Goal: Information Seeking & Learning: Find specific page/section

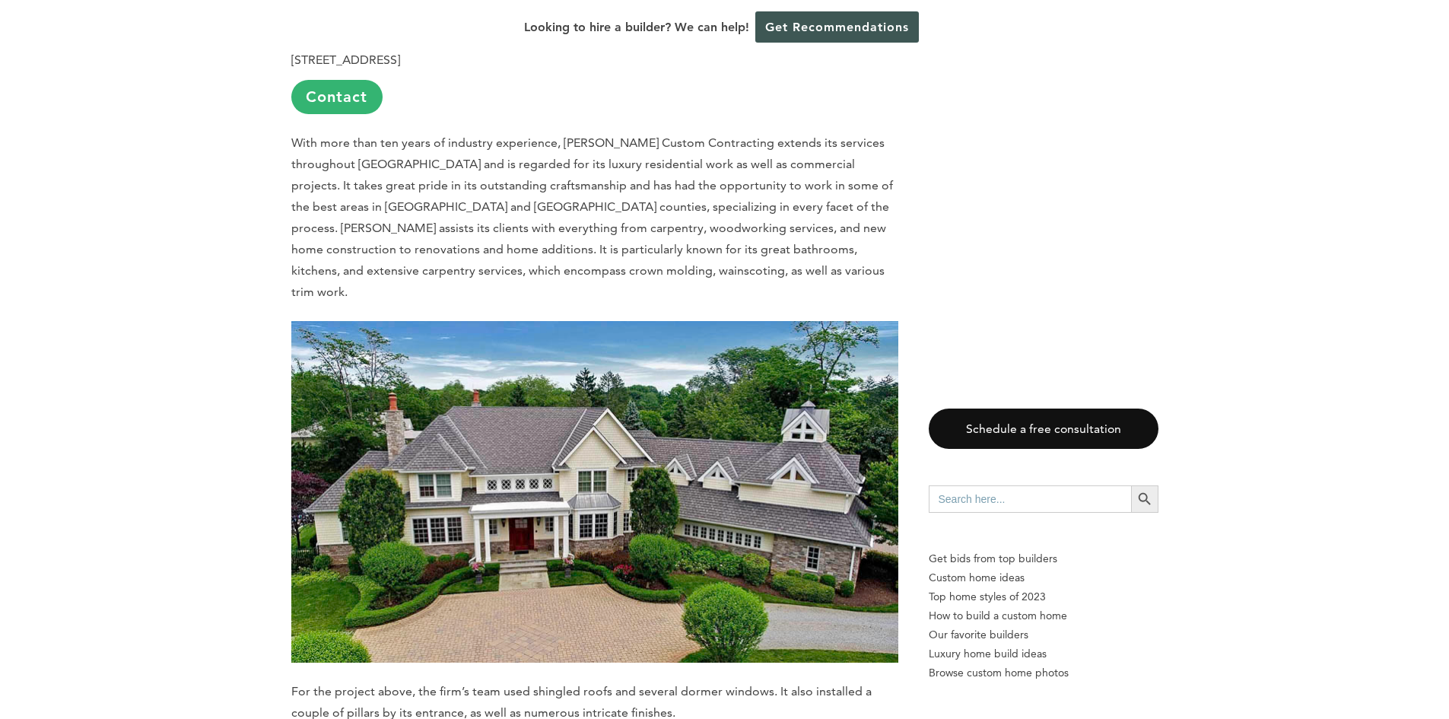
scroll to position [4640, 0]
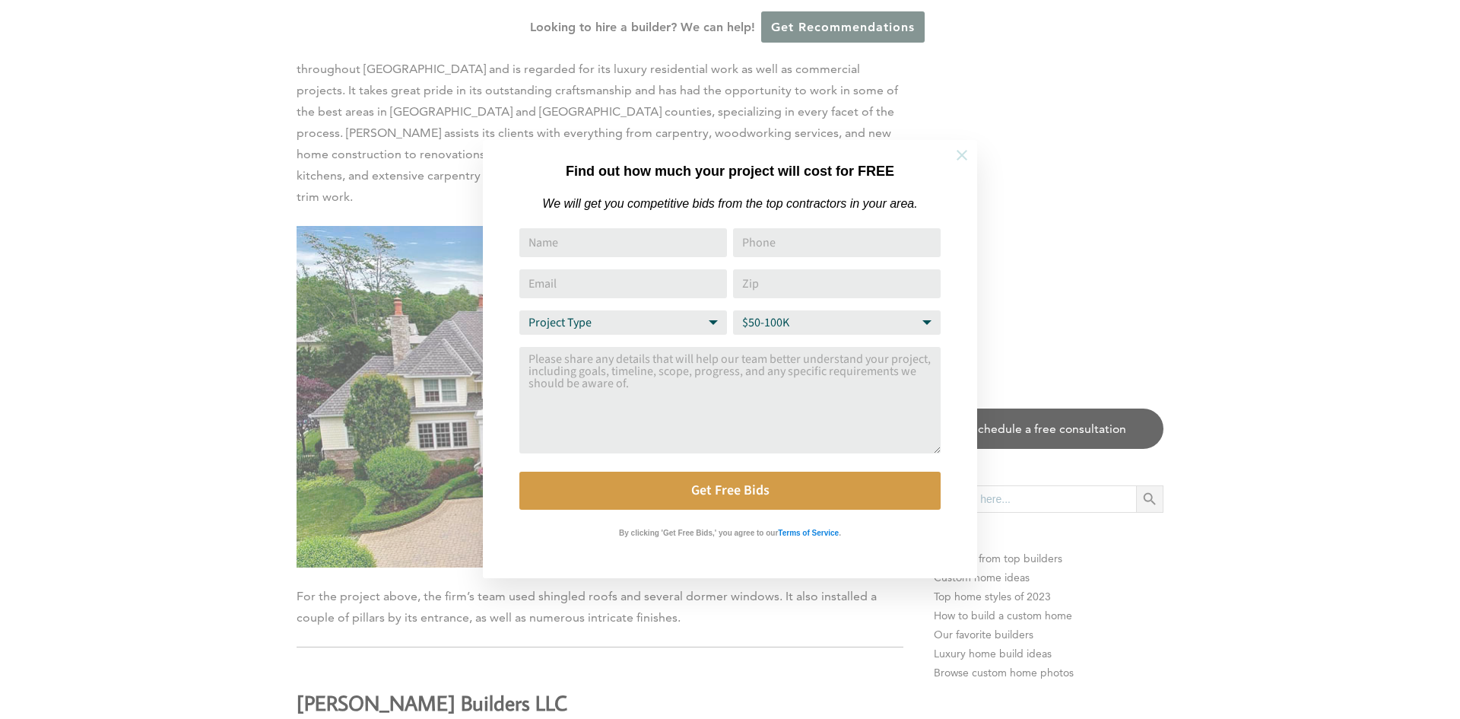
click at [965, 157] on icon at bounding box center [962, 155] width 11 height 11
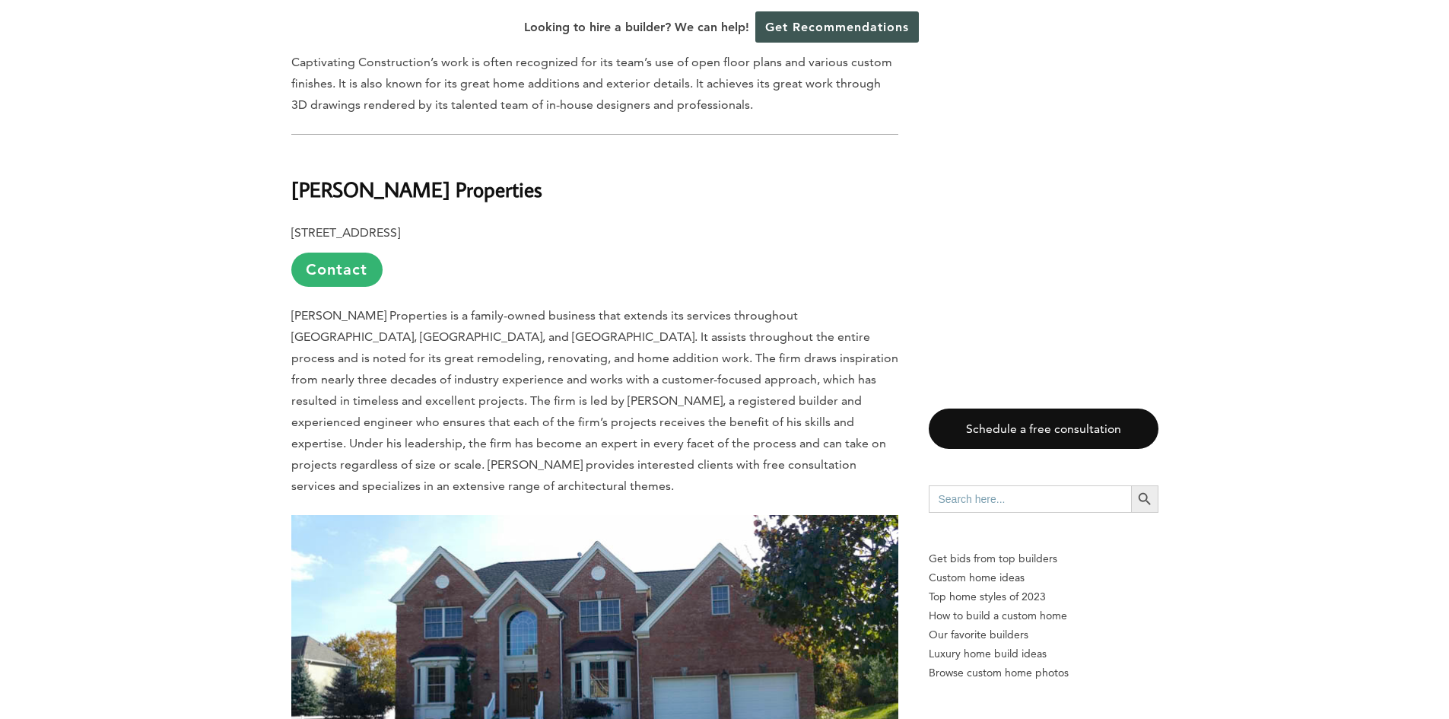
scroll to position [0, 0]
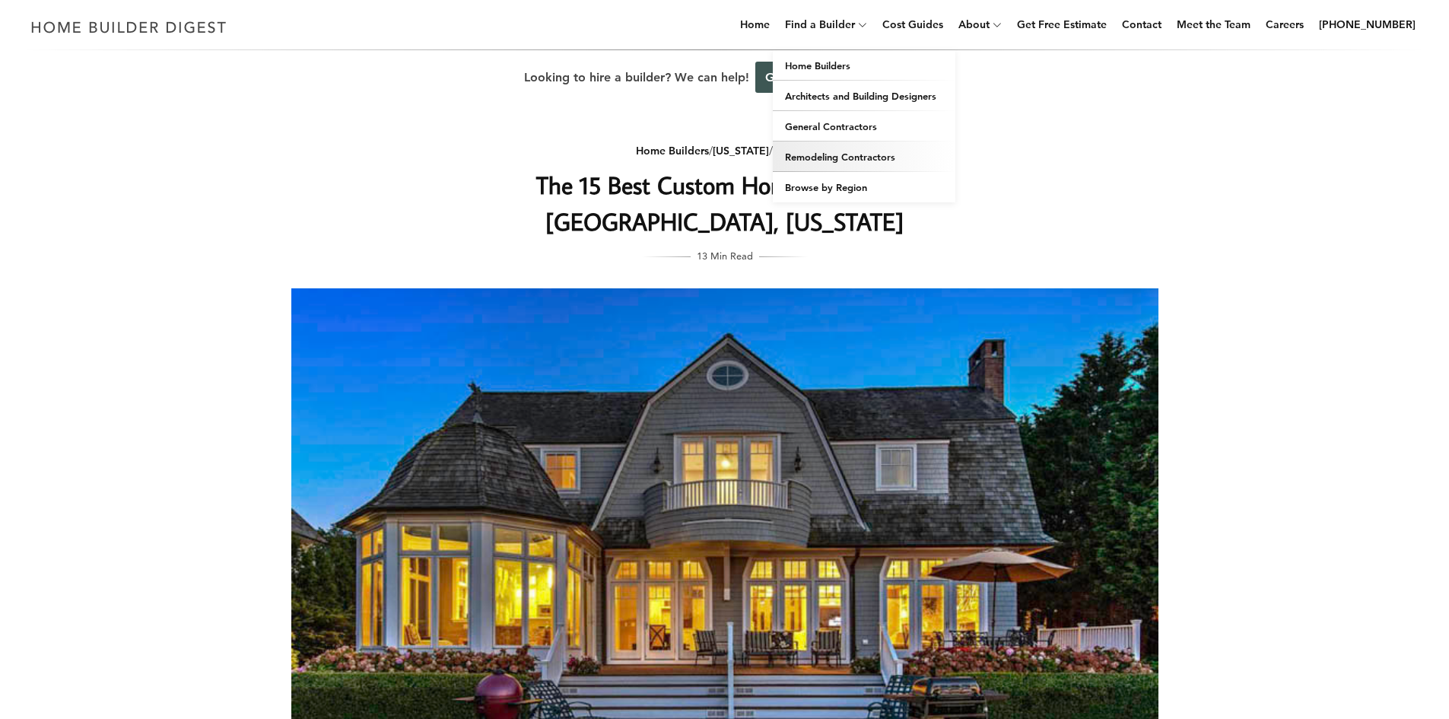
click at [842, 159] on link "Remodeling Contractors" at bounding box center [864, 156] width 183 height 30
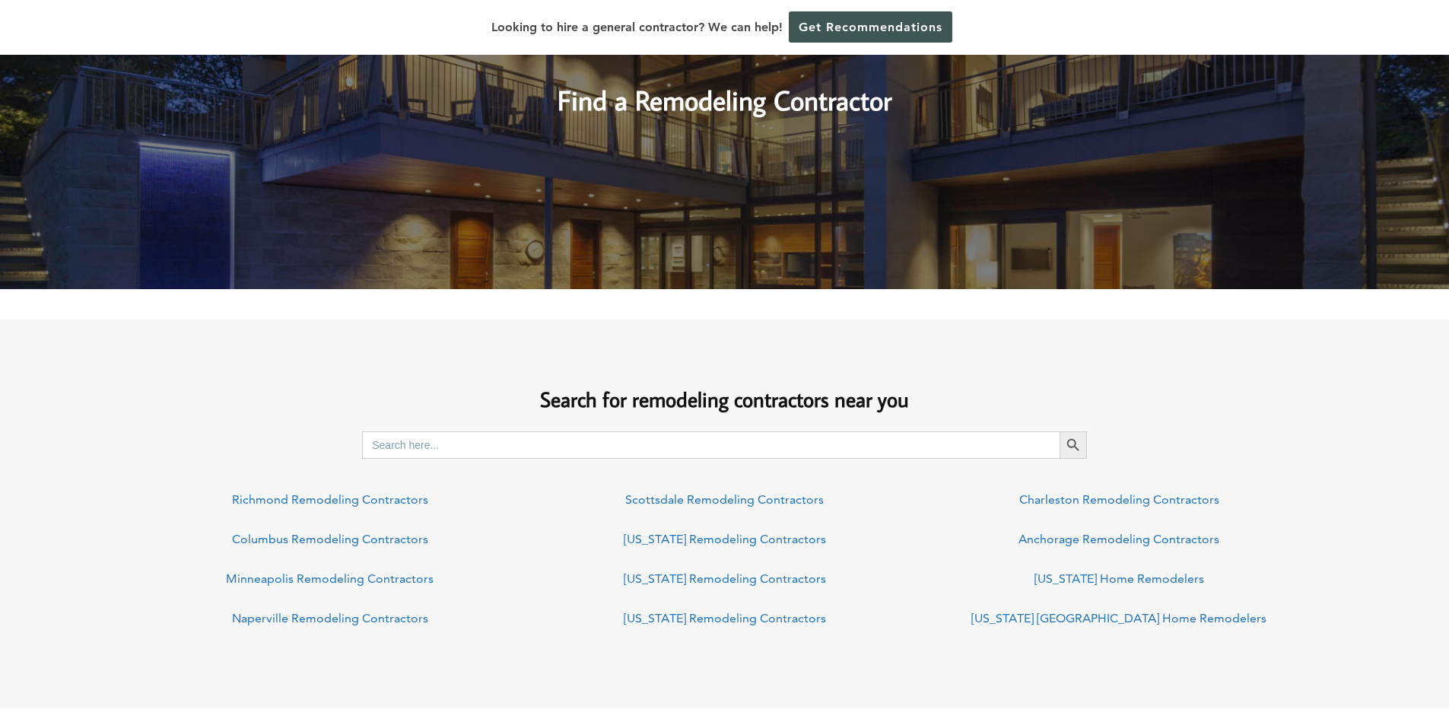
scroll to position [304, 0]
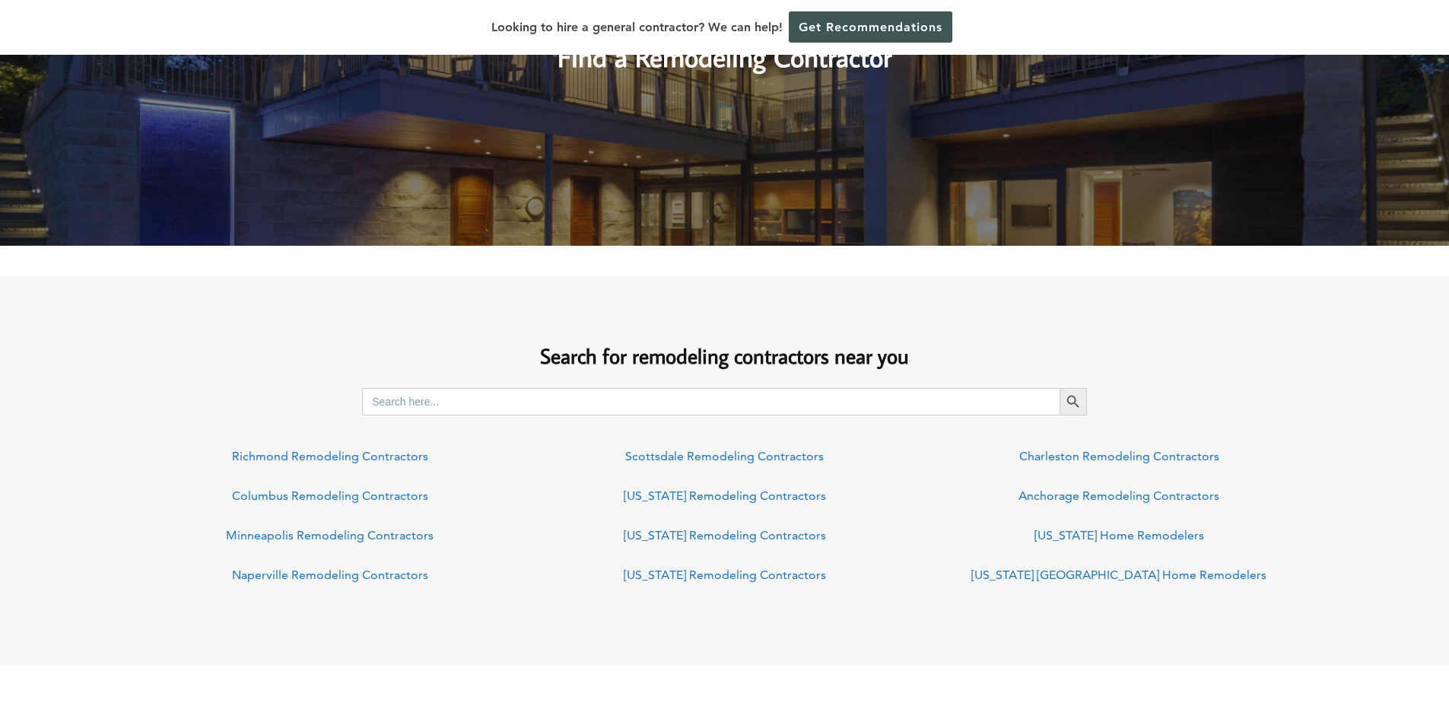
click at [618, 401] on input "Search for:" at bounding box center [711, 401] width 698 height 27
click at [599, 406] on input "Search for:" at bounding box center [711, 401] width 698 height 27
click at [1060, 388] on button "Search Button" at bounding box center [1073, 401] width 27 height 27
click at [533, 387] on div "Search for remodeling contractors near you Search for: monmouth co Search Butto…" at bounding box center [724, 461] width 1449 height 285
click at [548, 393] on input "monmouth co" at bounding box center [711, 401] width 698 height 27
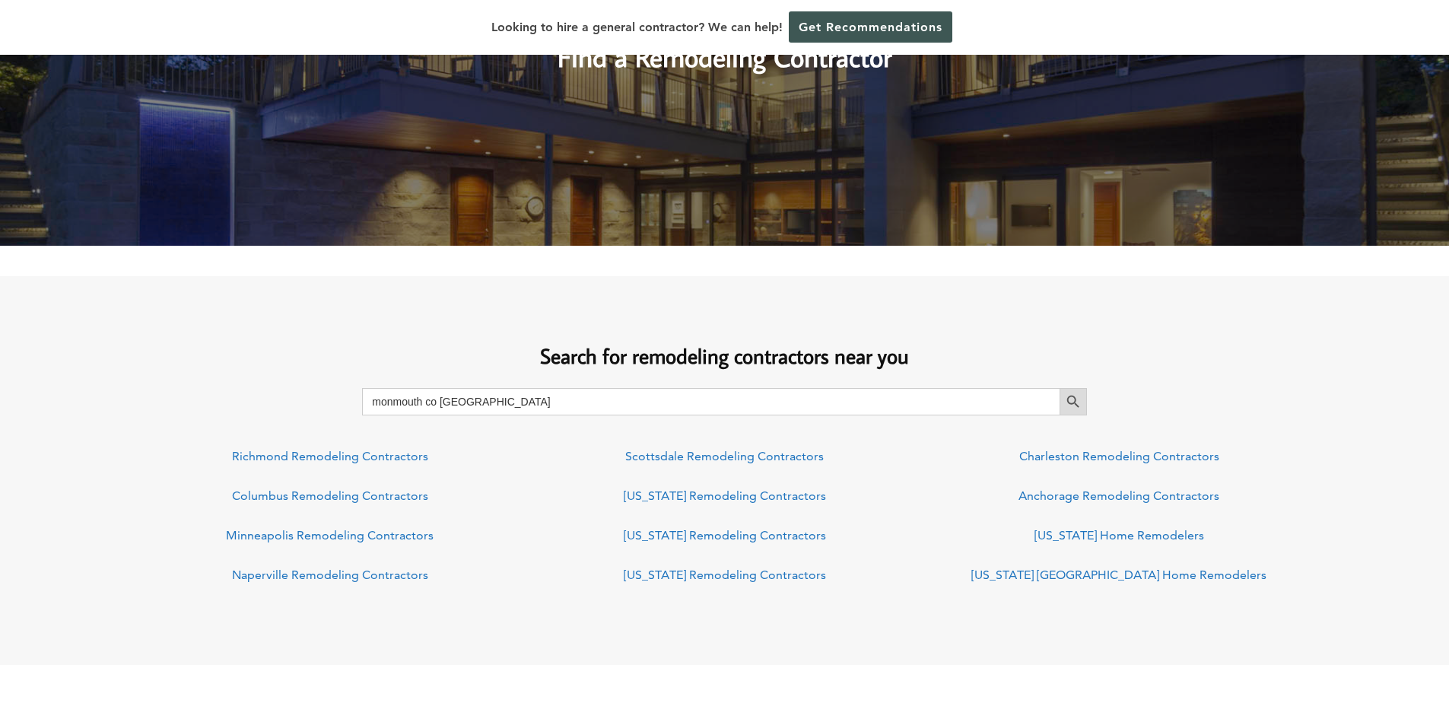
type input "monmouth co NJ"
click at [1078, 406] on icon "Search" at bounding box center [1073, 401] width 17 height 17
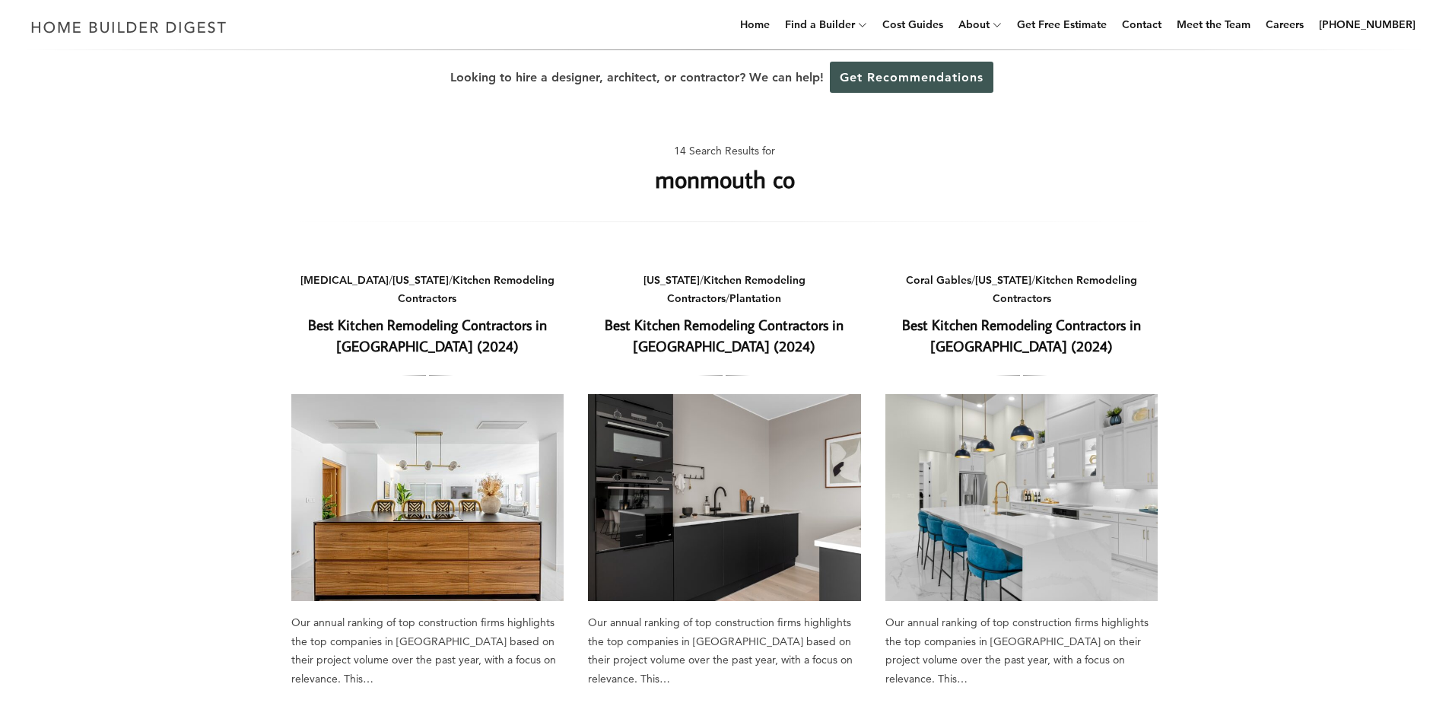
click at [806, 189] on div "14 Search Results for monmouth co" at bounding box center [724, 175] width 867 height 93
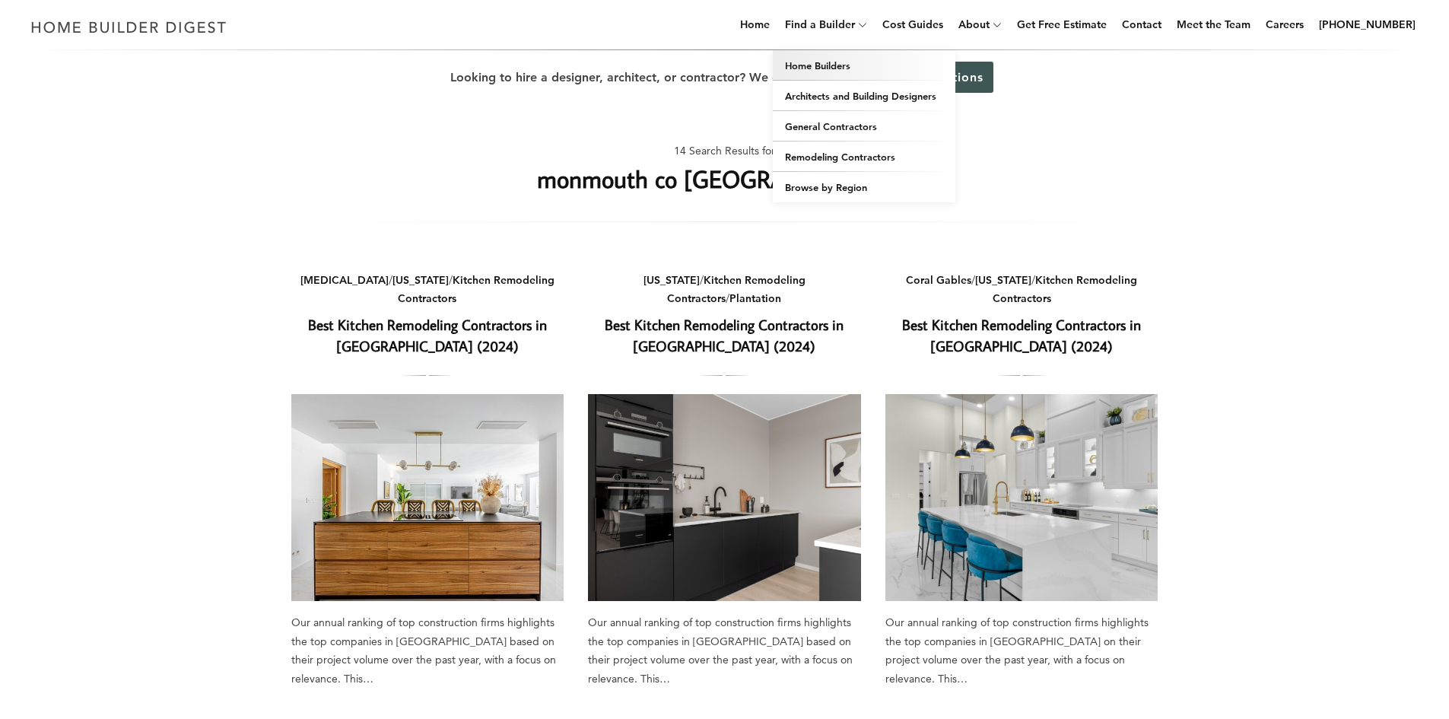
click at [860, 65] on link "Home Builders" at bounding box center [864, 65] width 183 height 30
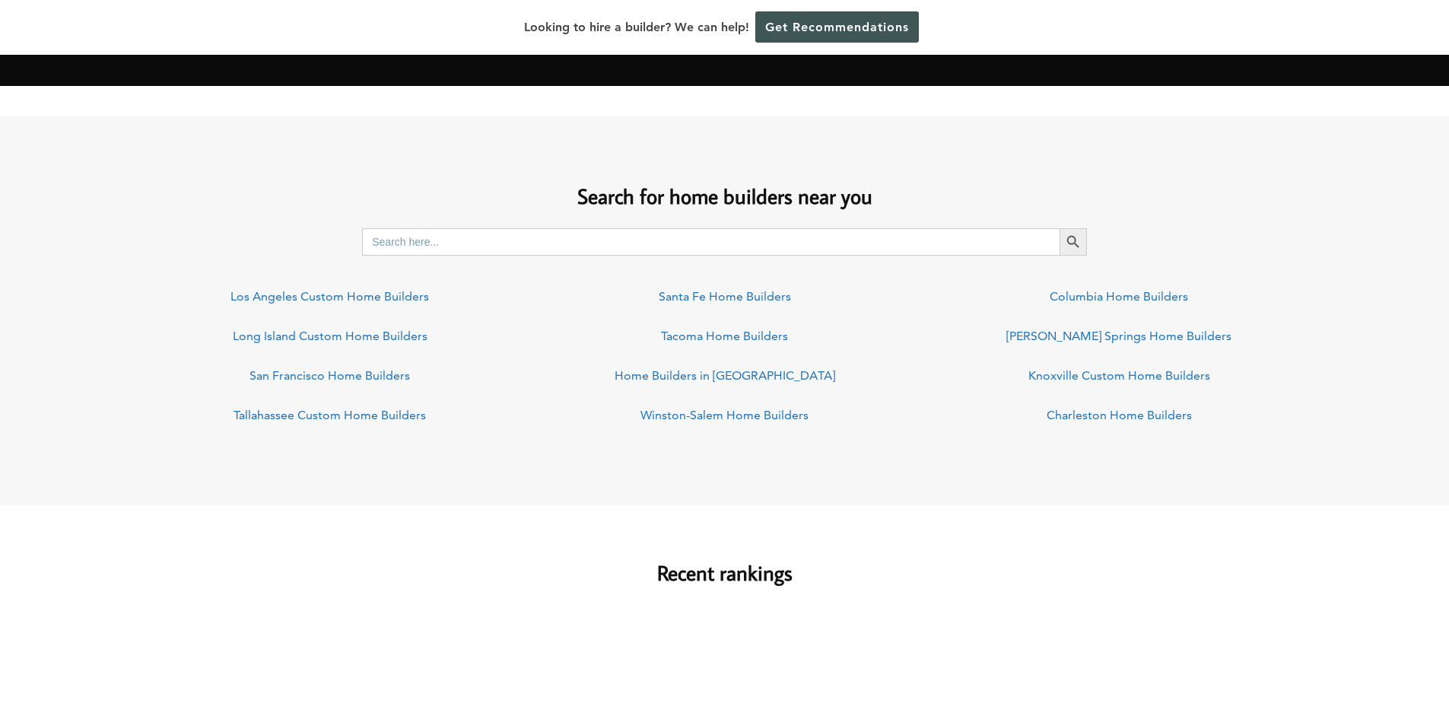
scroll to position [1065, 0]
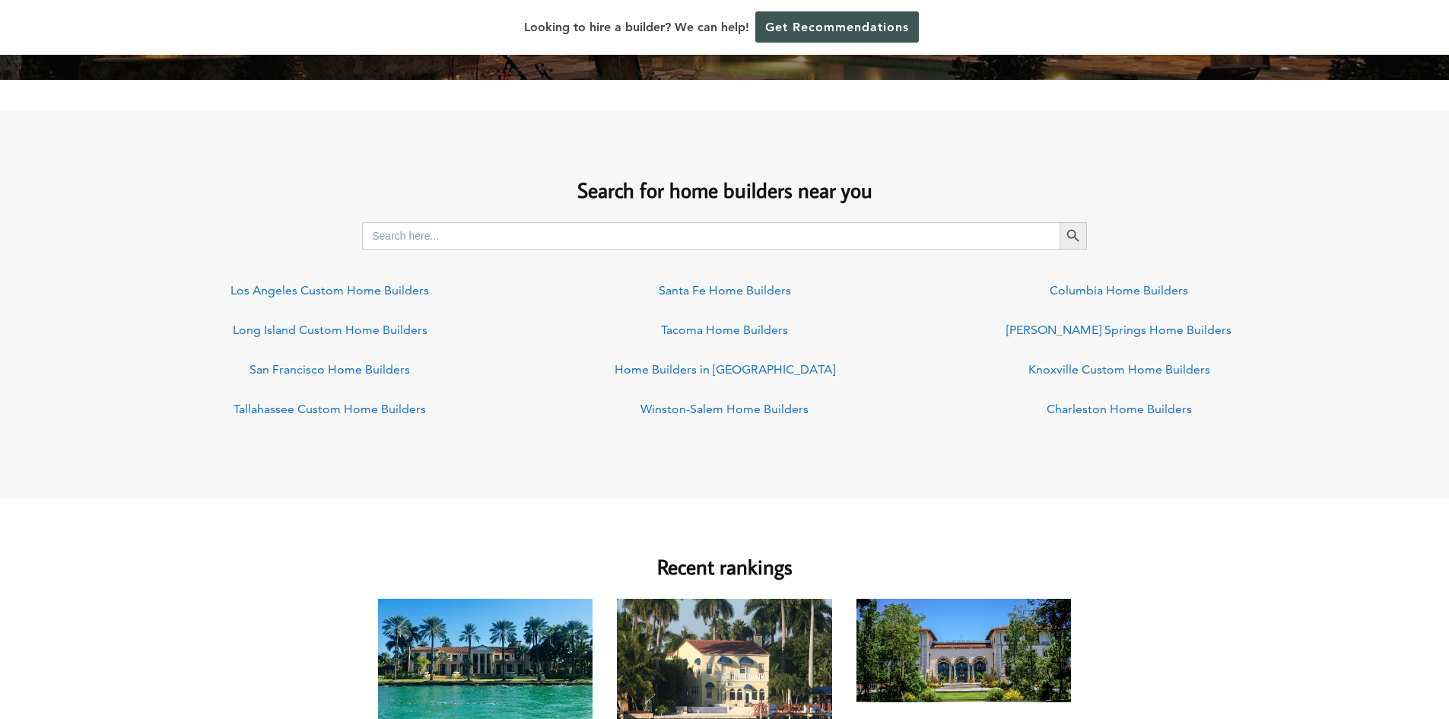
click at [703, 237] on input "Search for:" at bounding box center [711, 235] width 698 height 27
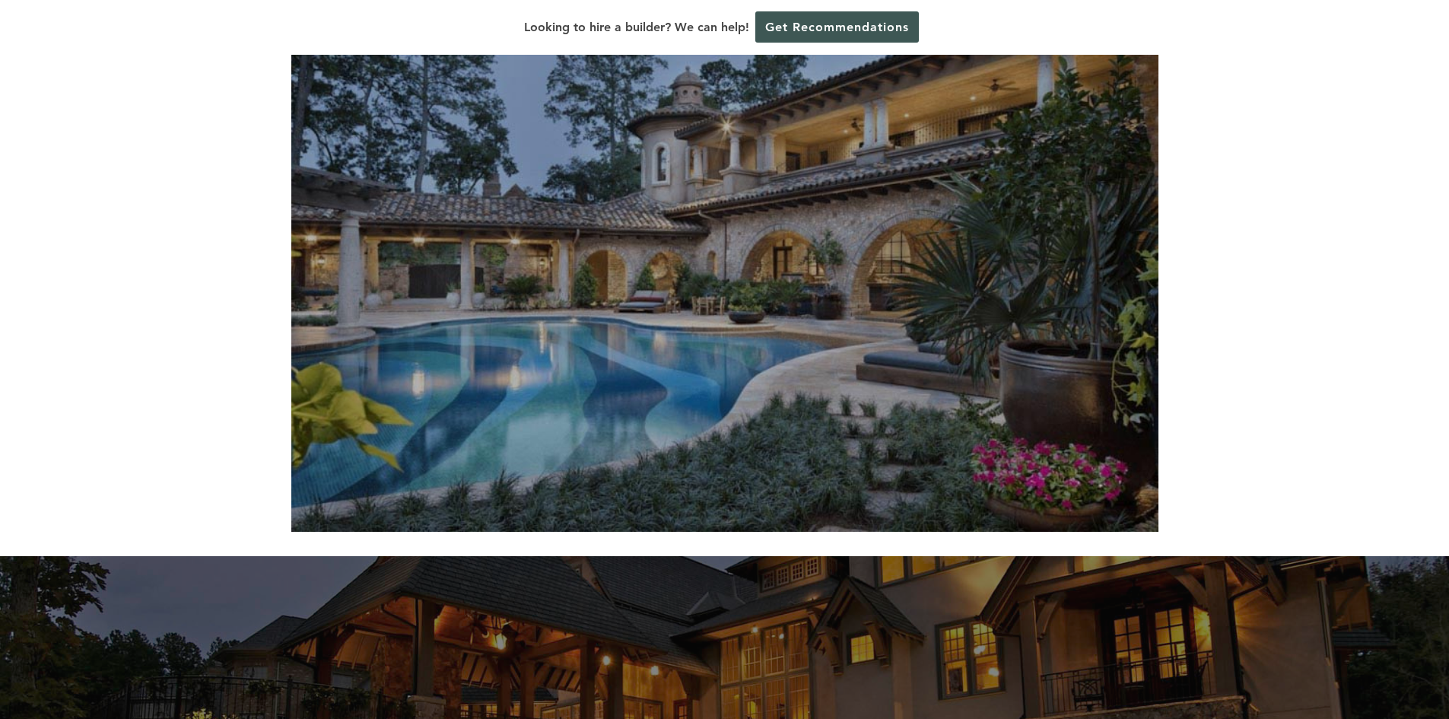
scroll to position [0, 0]
